Goal: Information Seeking & Learning: Understand process/instructions

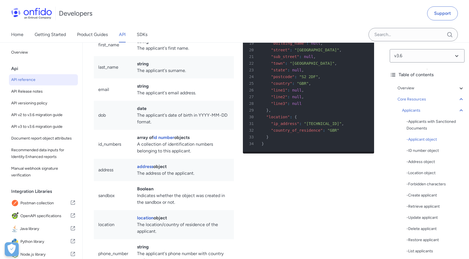
scroll to position [6001, 0]
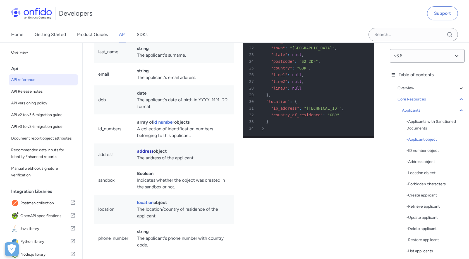
click at [146, 149] on link "address" at bounding box center [145, 150] width 16 height 5
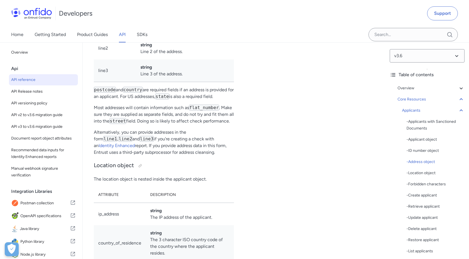
scroll to position [6707, 0]
drag, startPoint x: 102, startPoint y: 149, endPoint x: 232, endPoint y: 156, distance: 130.2
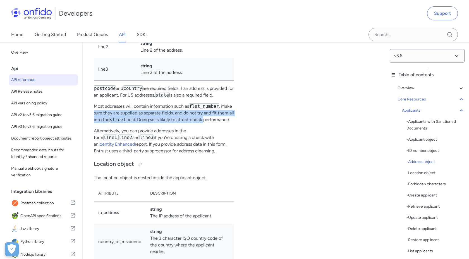
drag, startPoint x: 106, startPoint y: 170, endPoint x: 232, endPoint y: 177, distance: 126.0
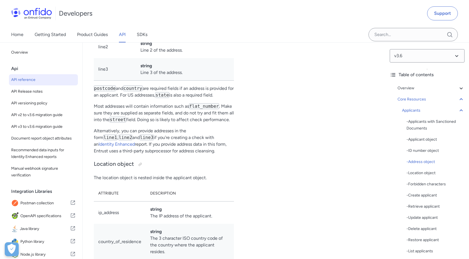
drag, startPoint x: 180, startPoint y: 175, endPoint x: 233, endPoint y: 182, distance: 53.7
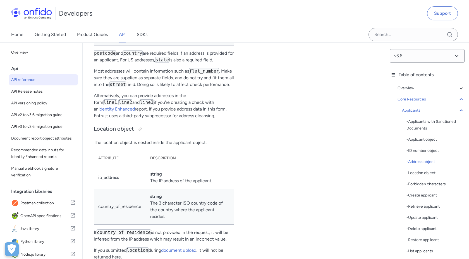
scroll to position [6743, 0]
drag, startPoint x: 96, startPoint y: 144, endPoint x: 182, endPoint y: 153, distance: 86.9
click at [182, 87] on p "Most addresses will contain information such as flat_number . Make sure they ar…" at bounding box center [164, 77] width 140 height 20
click at [178, 87] on p "Most addresses will contain information such as flat_number . Make sure they ar…" at bounding box center [164, 77] width 140 height 20
click at [126, 87] on code "street" at bounding box center [117, 84] width 17 height 6
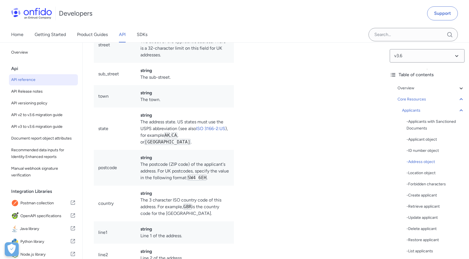
scroll to position [6489, 0]
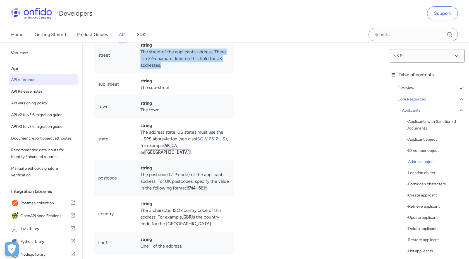
drag, startPoint x: 139, startPoint y: 105, endPoint x: 202, endPoint y: 123, distance: 66.3
click at [202, 73] on td "string The street of the applicant's address. There is a 32-character limit on …" at bounding box center [185, 55] width 98 height 36
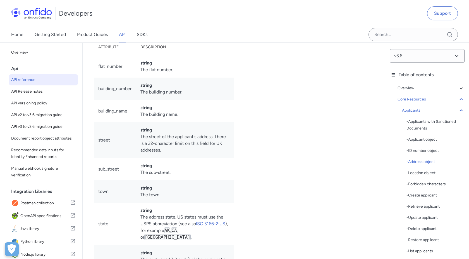
scroll to position [6381, 0]
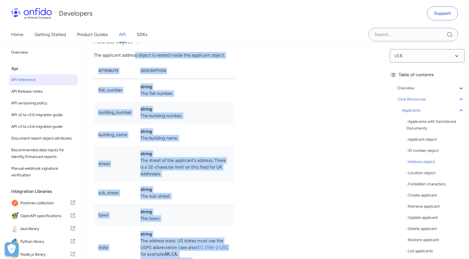
drag, startPoint x: 136, startPoint y: 106, endPoint x: 279, endPoint y: 110, distance: 143.1
click at [279, 110] on div "Applicant object Attribute Description id string The unique identifier for the …" at bounding box center [234, 99] width 280 height 1212
click at [279, 110] on div "Example applicant object 1 HTTP/1.1 201 Created 2 Content-Type : application/js…" at bounding box center [308, 99] width 131 height 1212
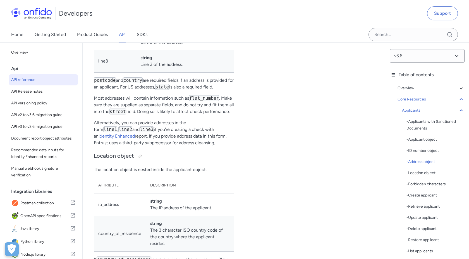
scroll to position [6728, 0]
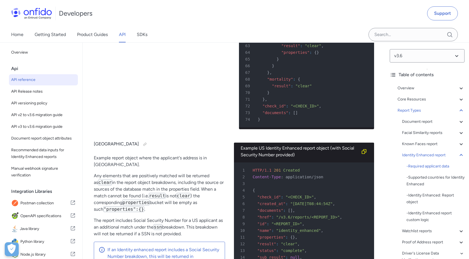
scroll to position [33729, 0]
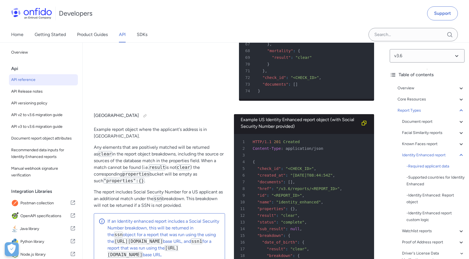
drag, startPoint x: 117, startPoint y: 115, endPoint x: 269, endPoint y: 139, distance: 153.9
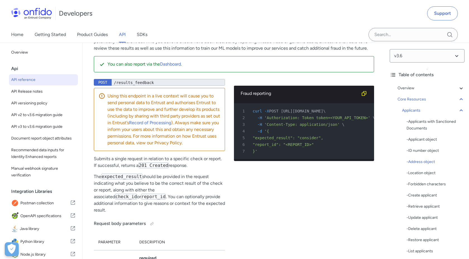
scroll to position [6468, 0]
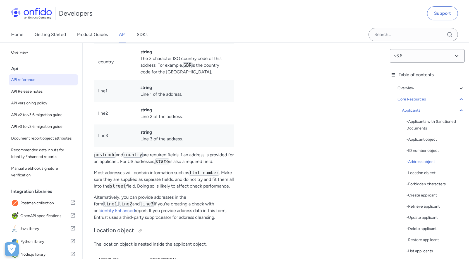
scroll to position [6642, 0]
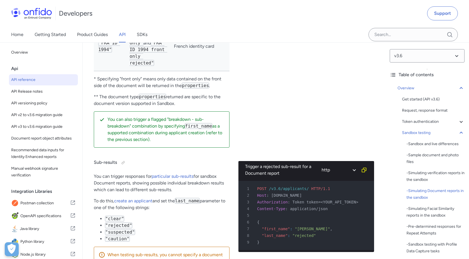
scroll to position [1888, 0]
